Goal: Navigation & Orientation: Find specific page/section

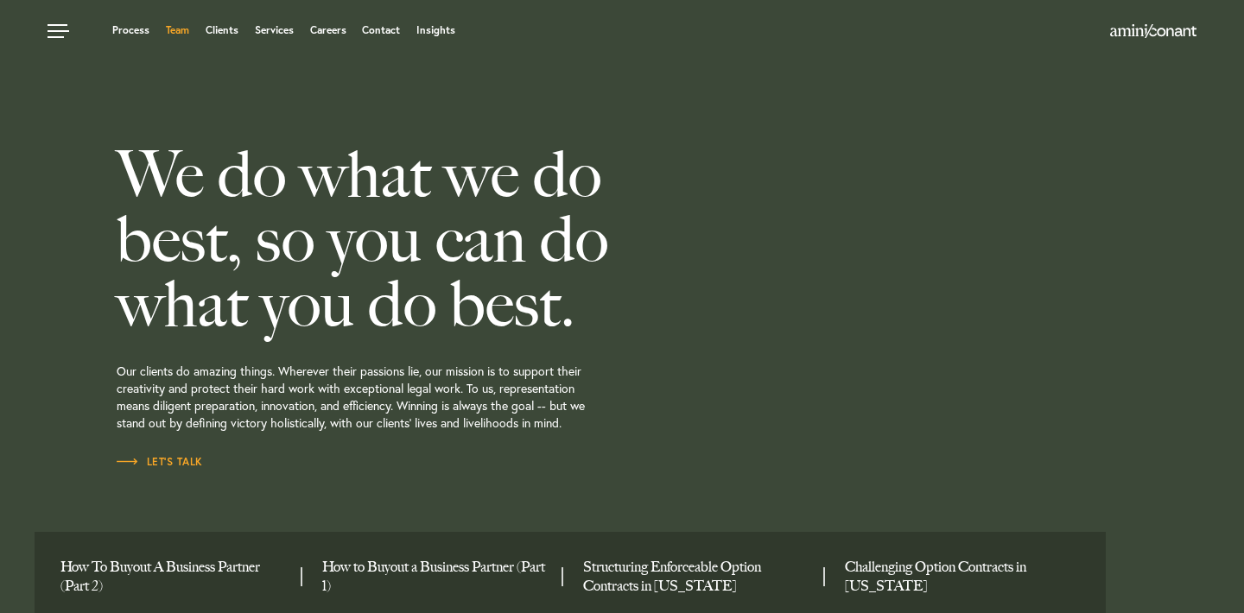
click at [167, 30] on link "Team" at bounding box center [177, 30] width 23 height 10
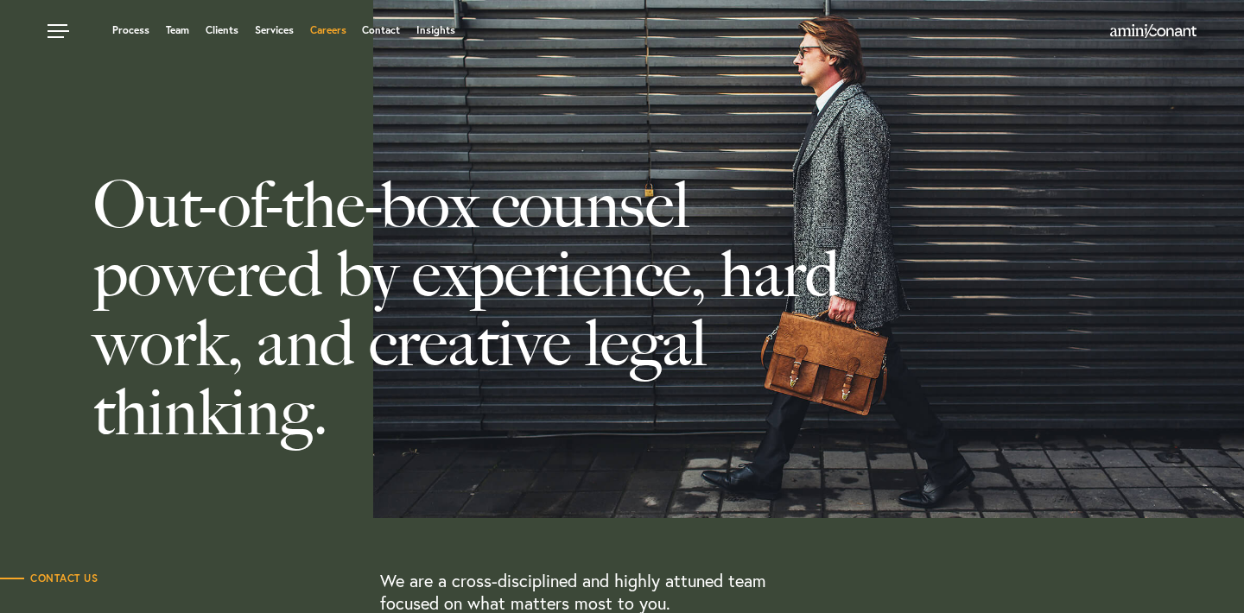
click at [331, 31] on link "Careers" at bounding box center [328, 30] width 36 height 10
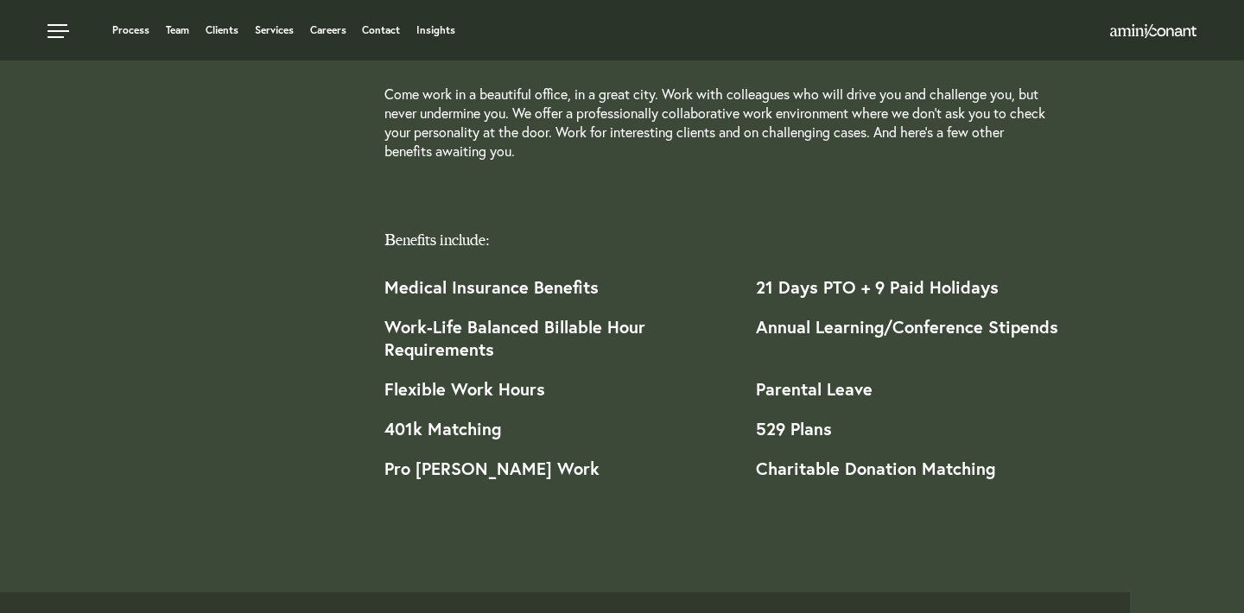
scroll to position [1412, 0]
